Goal: Navigation & Orientation: Find specific page/section

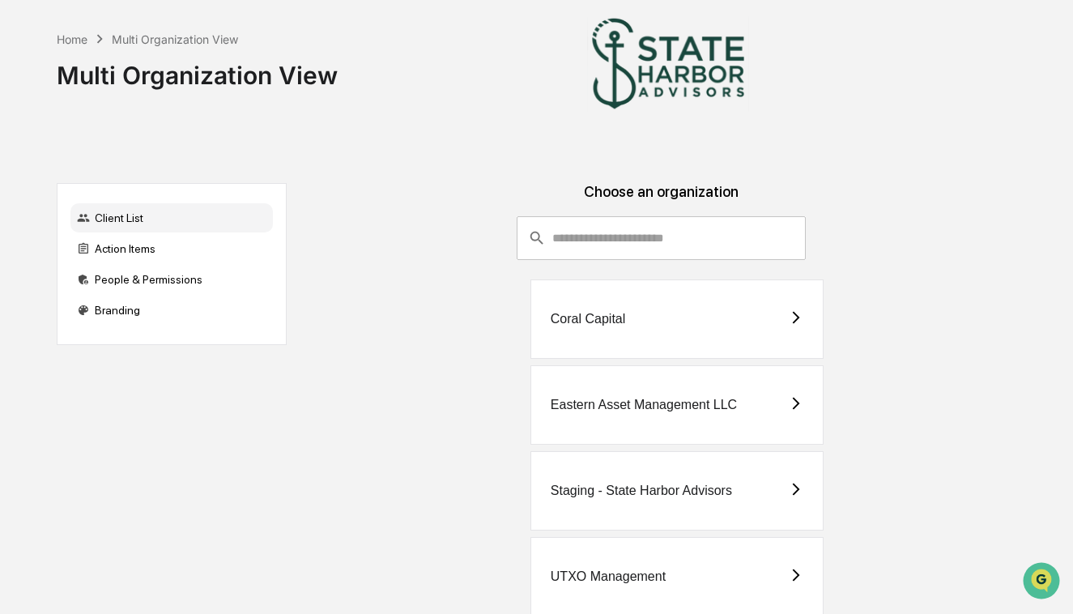
scroll to position [70, 0]
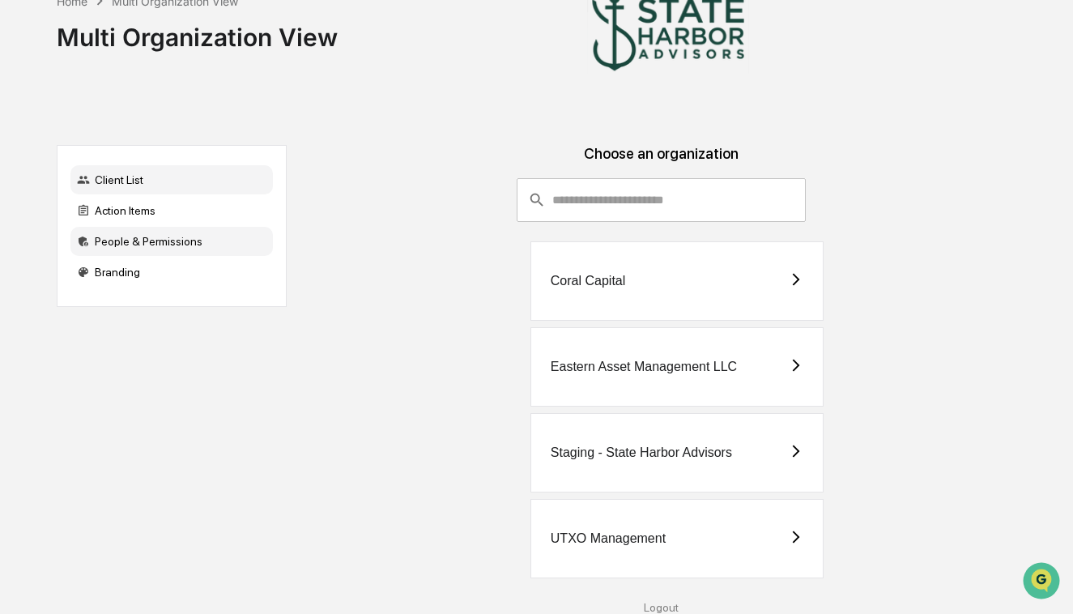
click at [228, 252] on div "People & Permissions" at bounding box center [171, 241] width 202 height 29
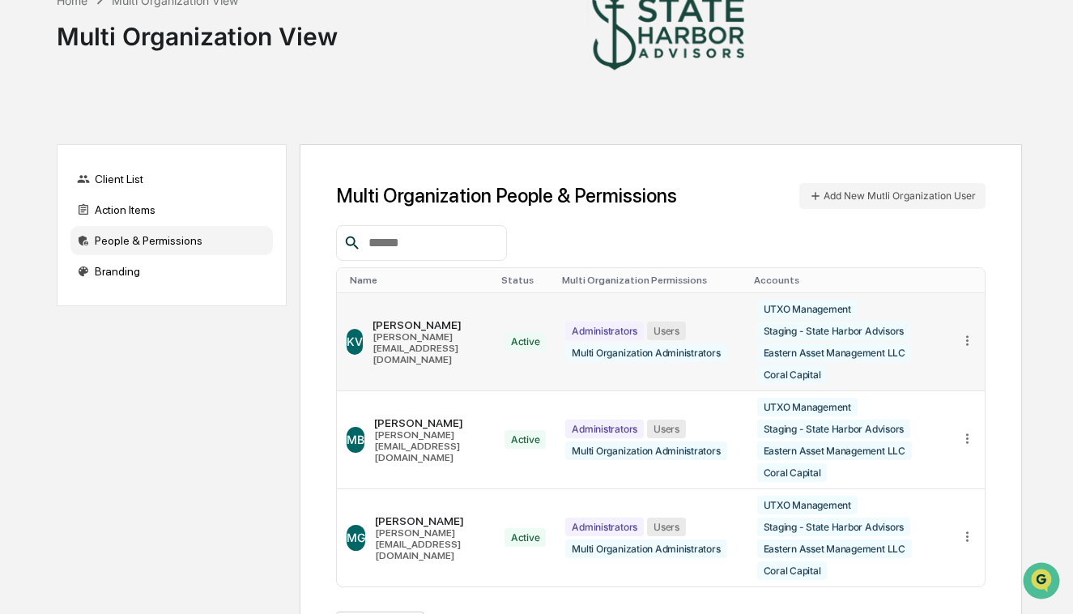
scroll to position [131, 0]
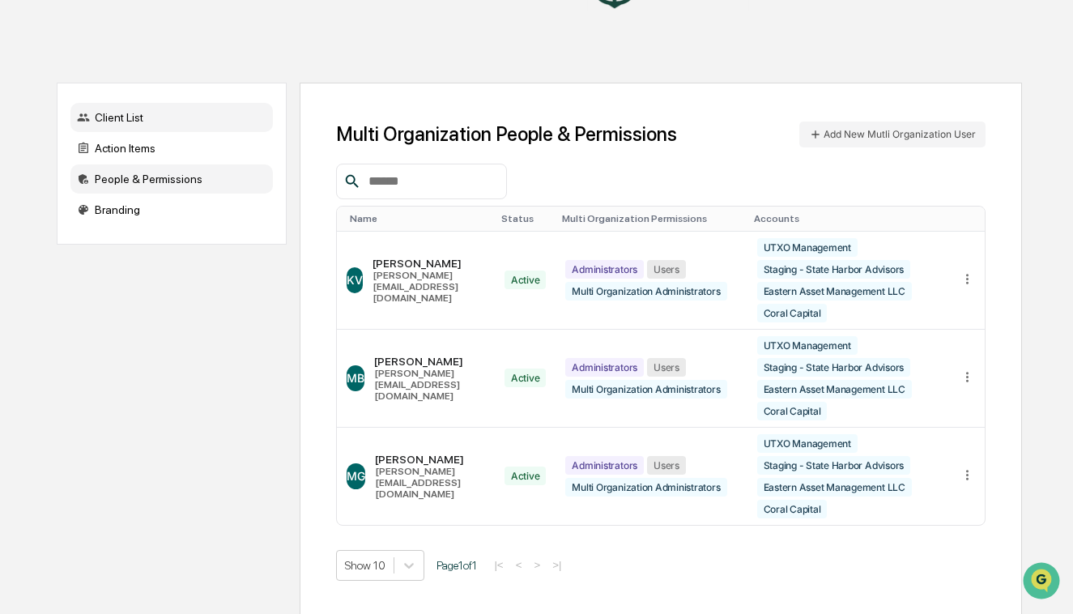
click at [142, 107] on div "Client List" at bounding box center [171, 117] width 202 height 29
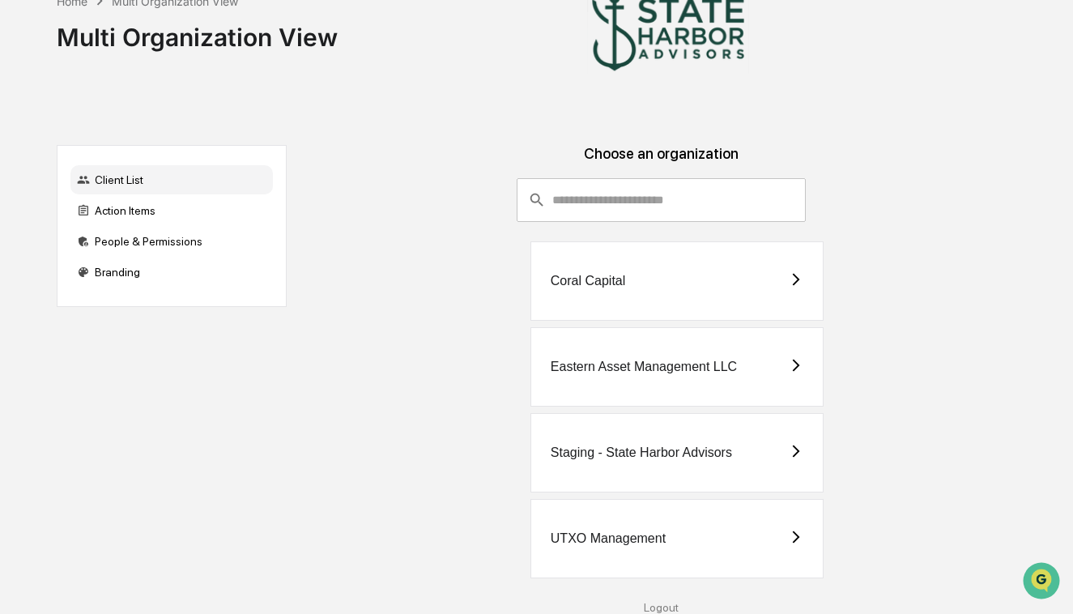
click at [632, 536] on div "UTXO Management" at bounding box center [608, 538] width 115 height 15
